Goal: Find contact information

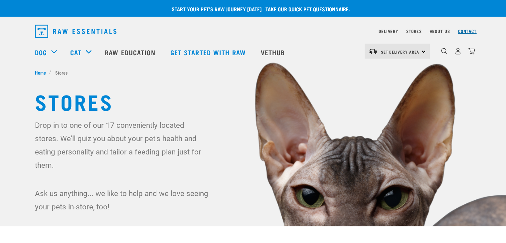
click at [467, 32] on link "Contact" at bounding box center [467, 31] width 19 height 2
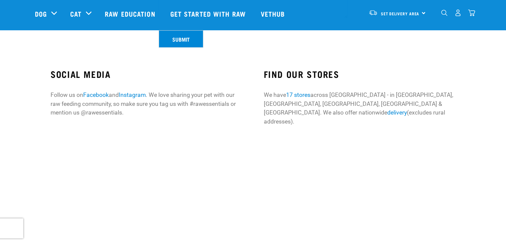
scroll to position [199, 0]
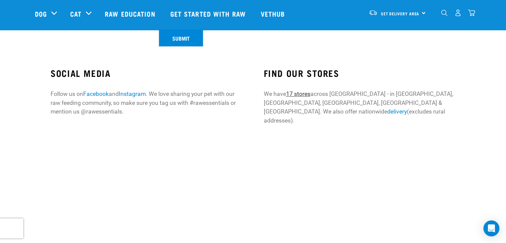
click at [298, 96] on link "17 stores" at bounding box center [298, 93] width 24 height 7
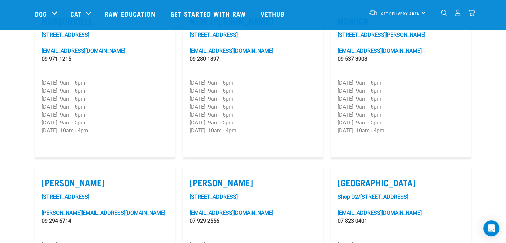
scroll to position [598, 0]
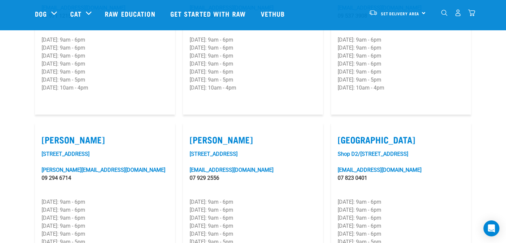
drag, startPoint x: 418, startPoint y: 151, endPoint x: 336, endPoint y: 153, distance: 82.1
click at [336, 153] on article "Cambridge Shop D2/36 Lake Street cambridge@rawessentials.co.nz 07 823 0401 Mond…" at bounding box center [401, 199] width 140 height 154
copy link "[EMAIL_ADDRESS][DOMAIN_NAME]"
